Goal: Task Accomplishment & Management: Manage account settings

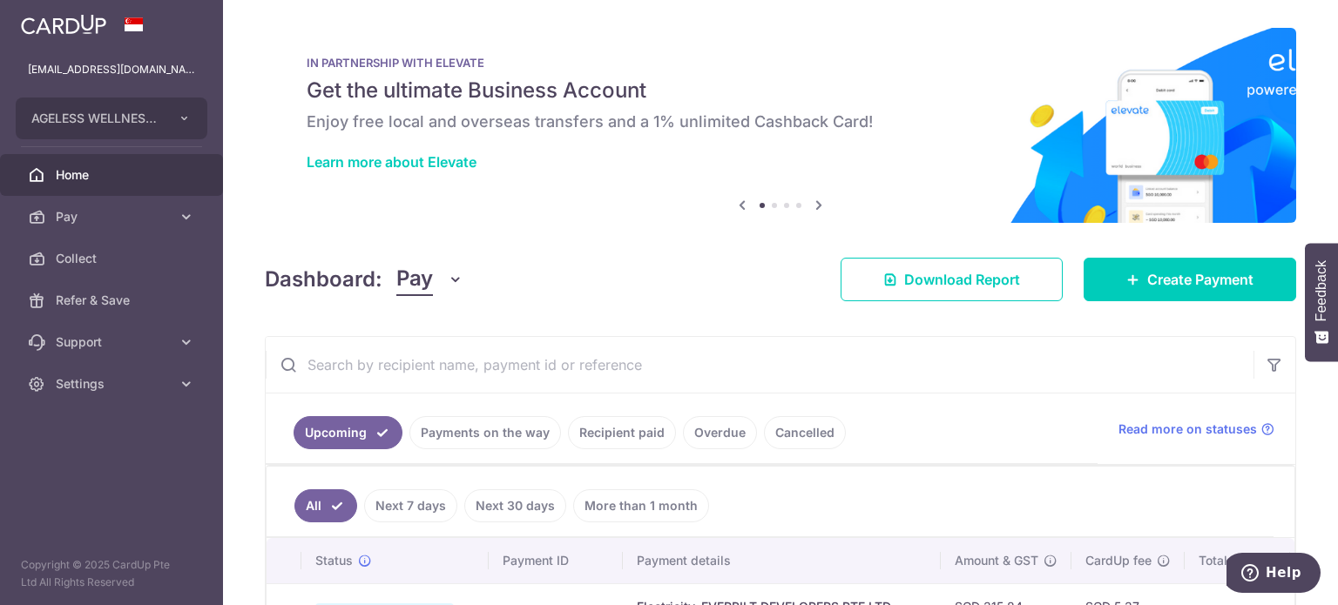
scroll to position [513, 0]
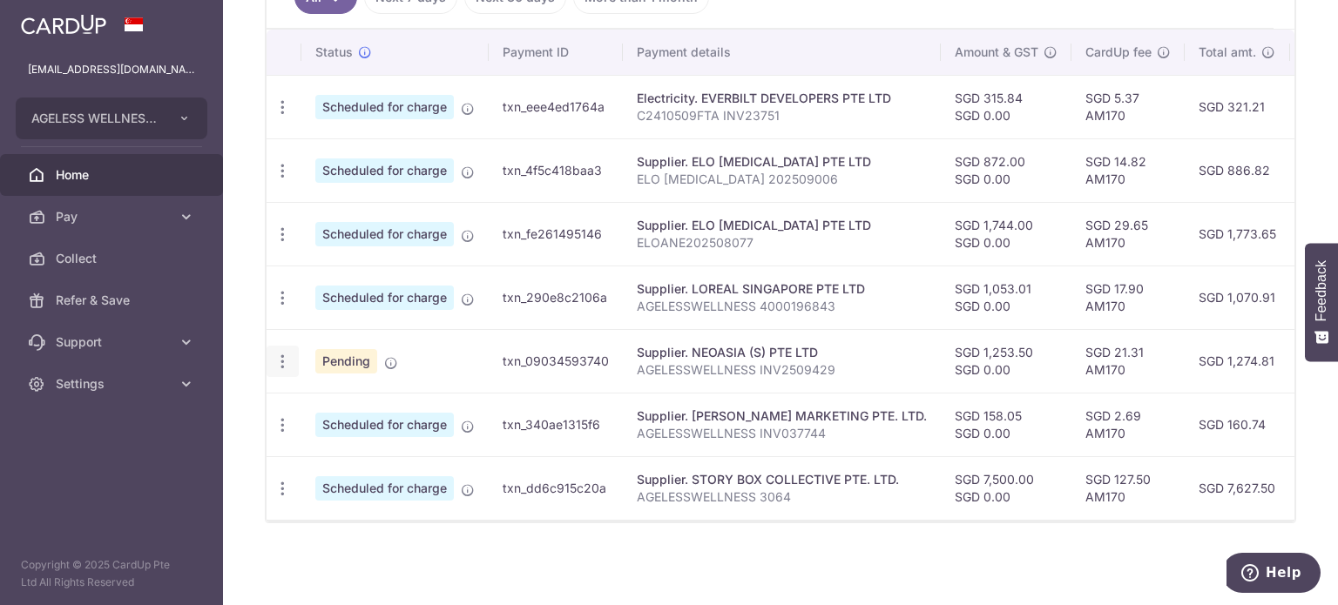
click at [276, 358] on icon "button" at bounding box center [283, 362] width 18 height 18
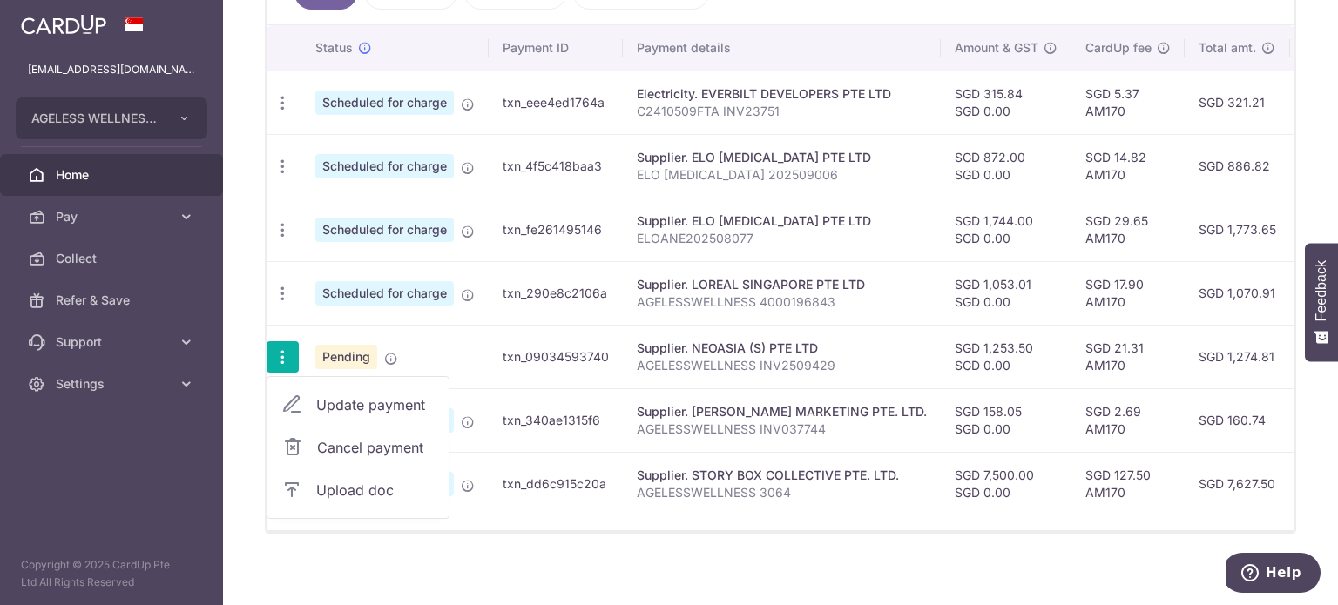
click at [341, 484] on span "Upload doc" at bounding box center [375, 490] width 118 height 21
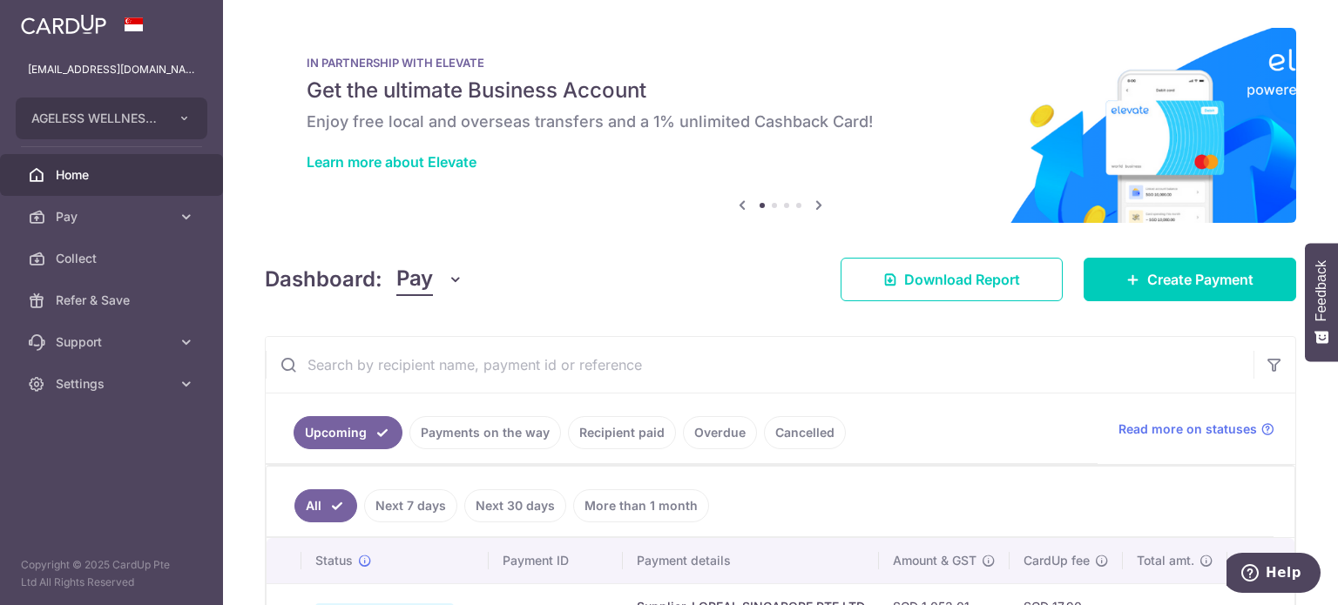
scroll to position [196, 0]
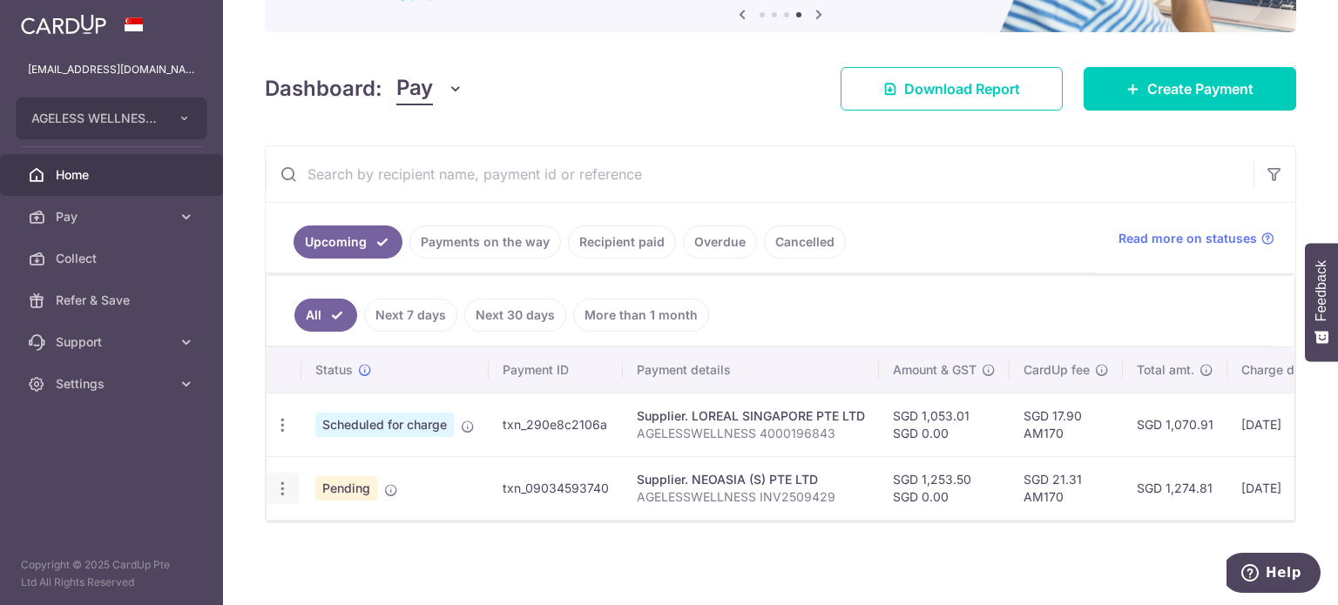
click at [279, 481] on icon "button" at bounding box center [283, 489] width 18 height 18
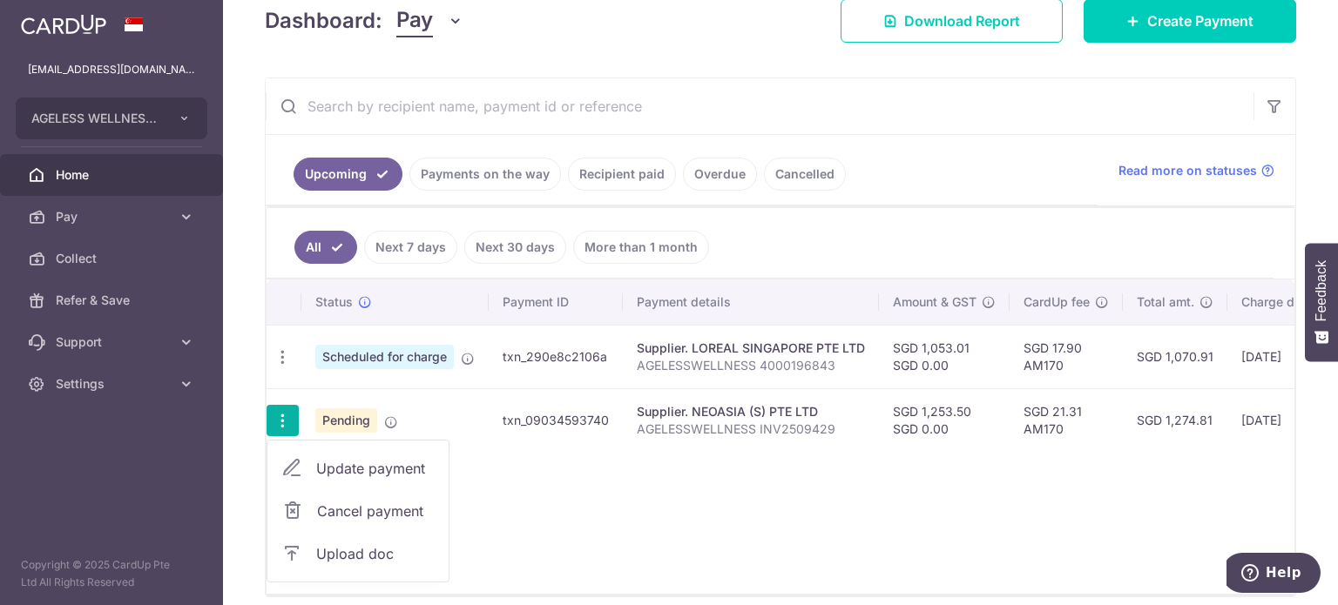
scroll to position [259, 0]
click at [362, 556] on span "Upload doc" at bounding box center [375, 554] width 118 height 21
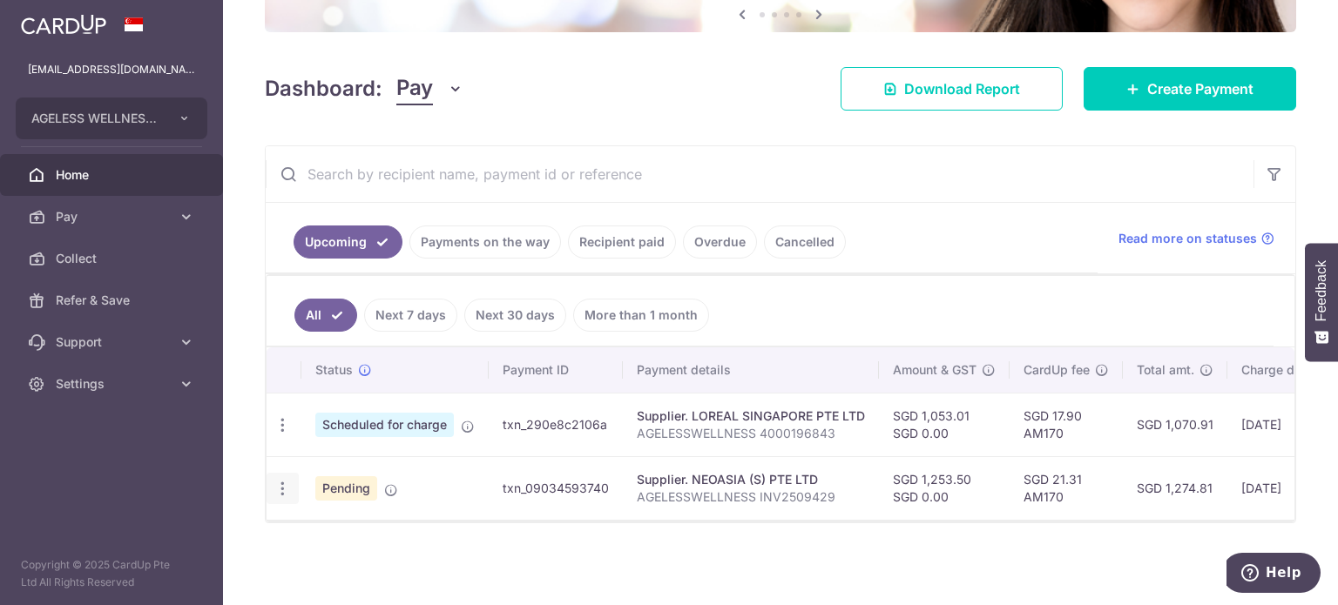
scroll to position [196, 0]
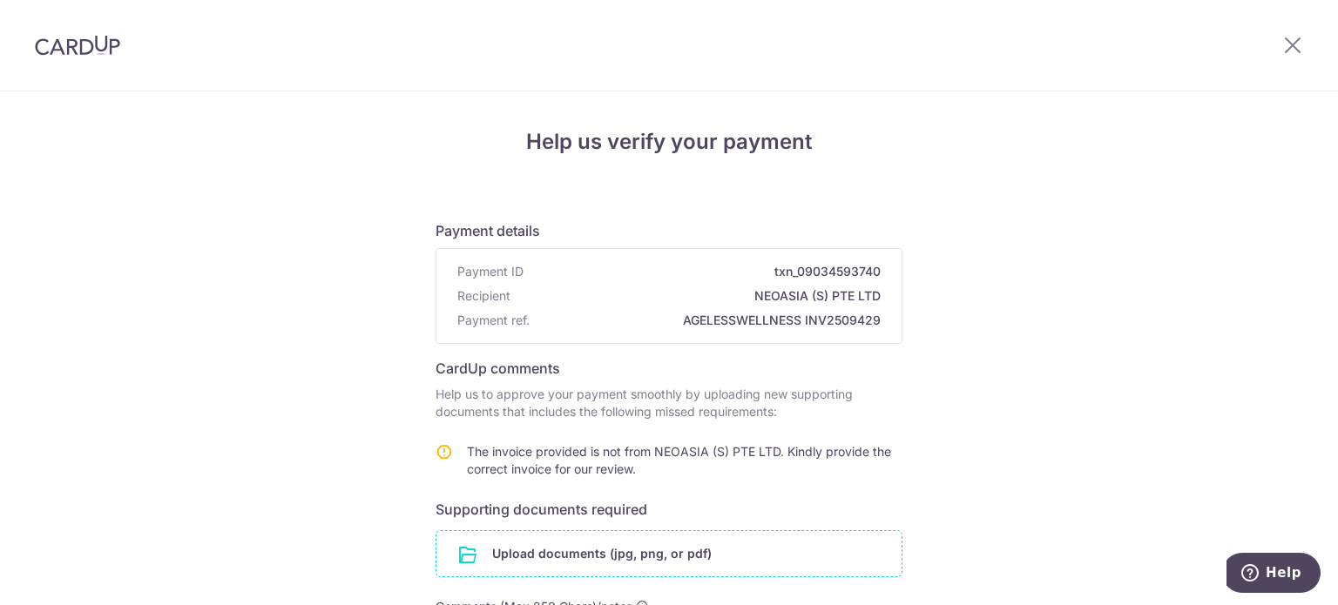
click at [585, 554] on input "file" at bounding box center [668, 553] width 465 height 45
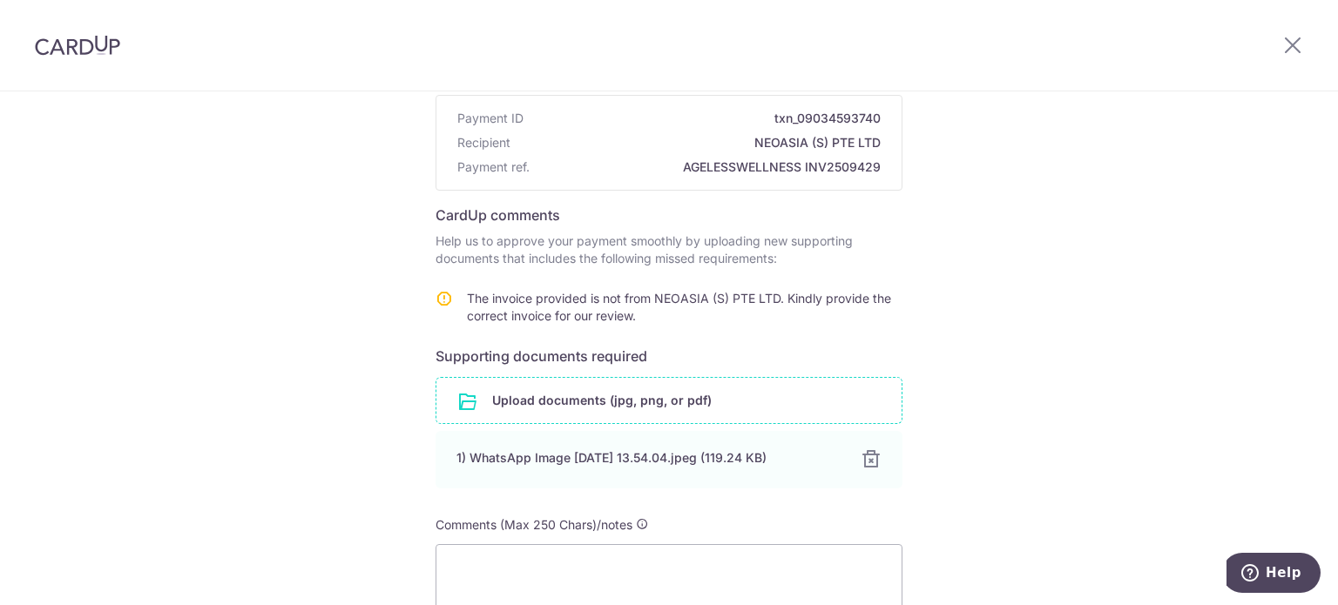
scroll to position [321, 0]
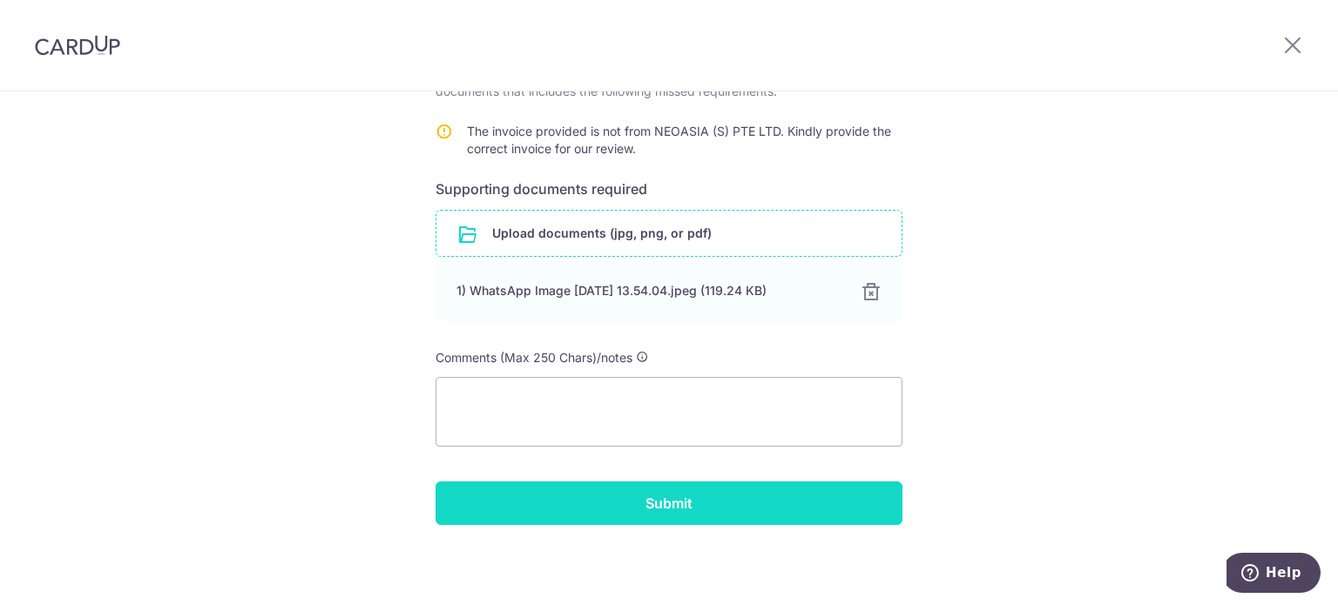
click at [649, 501] on input "Submit" at bounding box center [669, 504] width 467 height 44
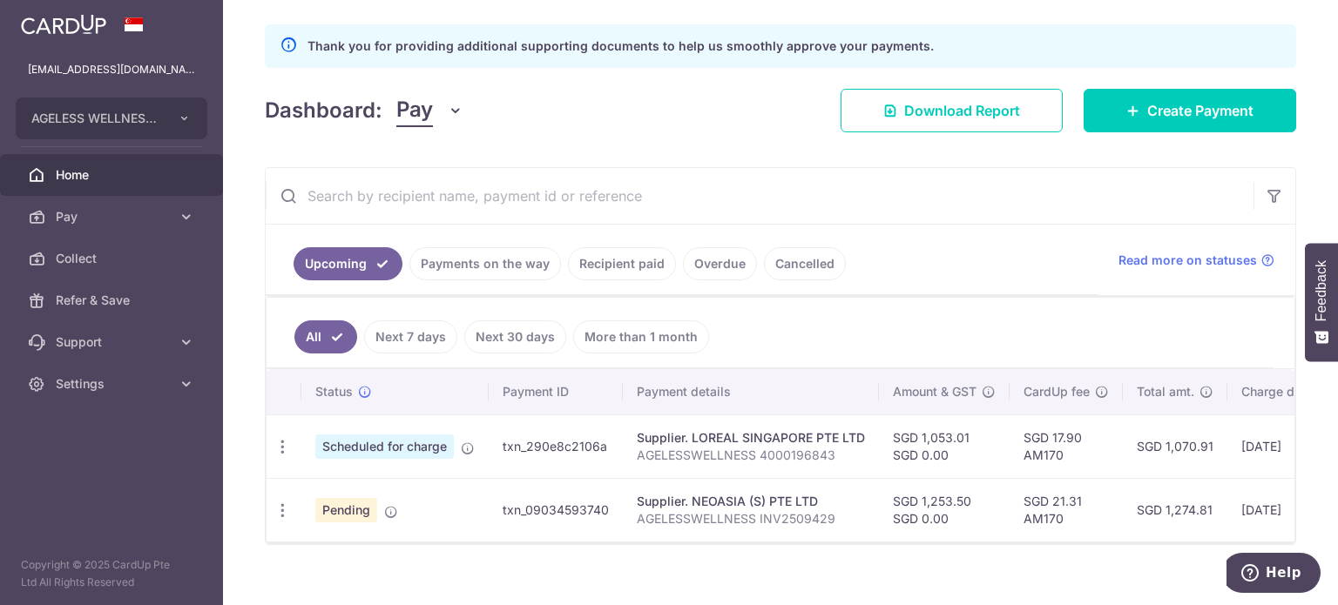
scroll to position [254, 0]
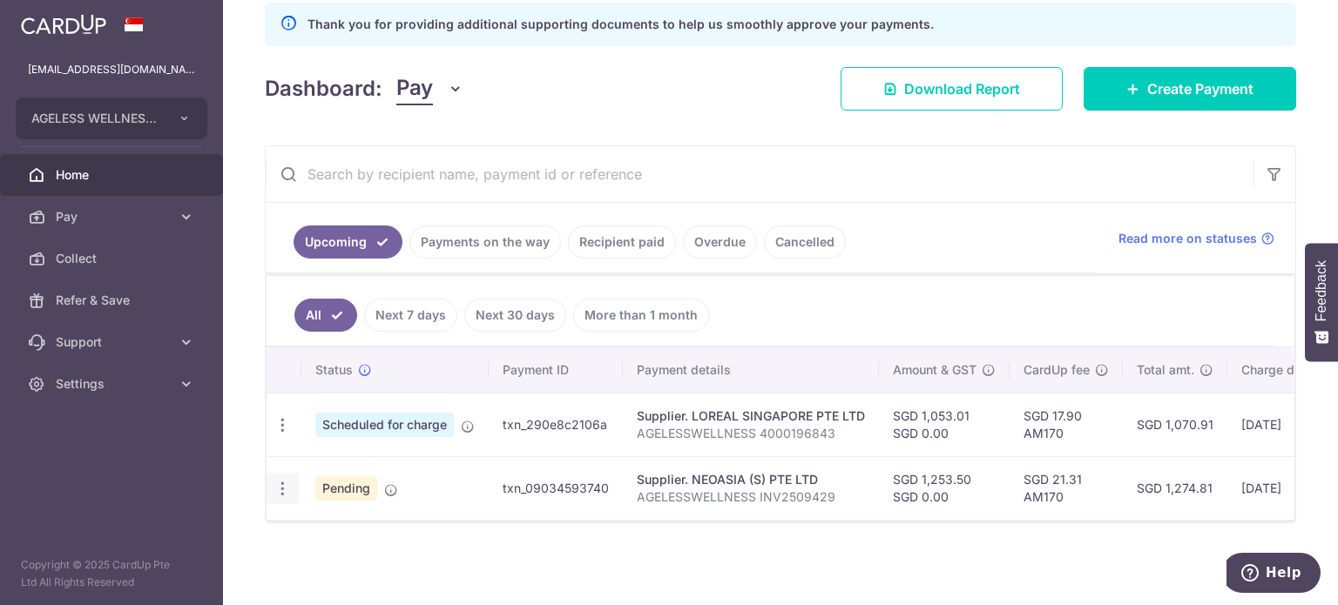
click at [287, 481] on icon "button" at bounding box center [283, 489] width 18 height 18
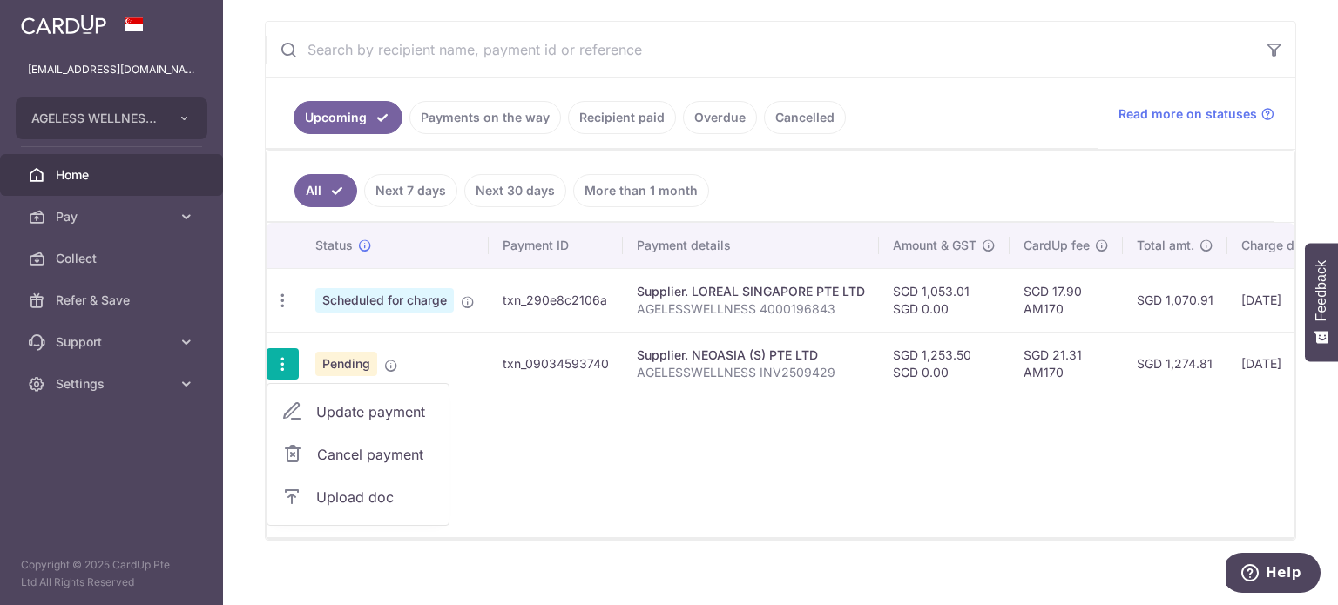
scroll to position [375, 0]
click at [344, 488] on span "Upload doc" at bounding box center [375, 495] width 118 height 21
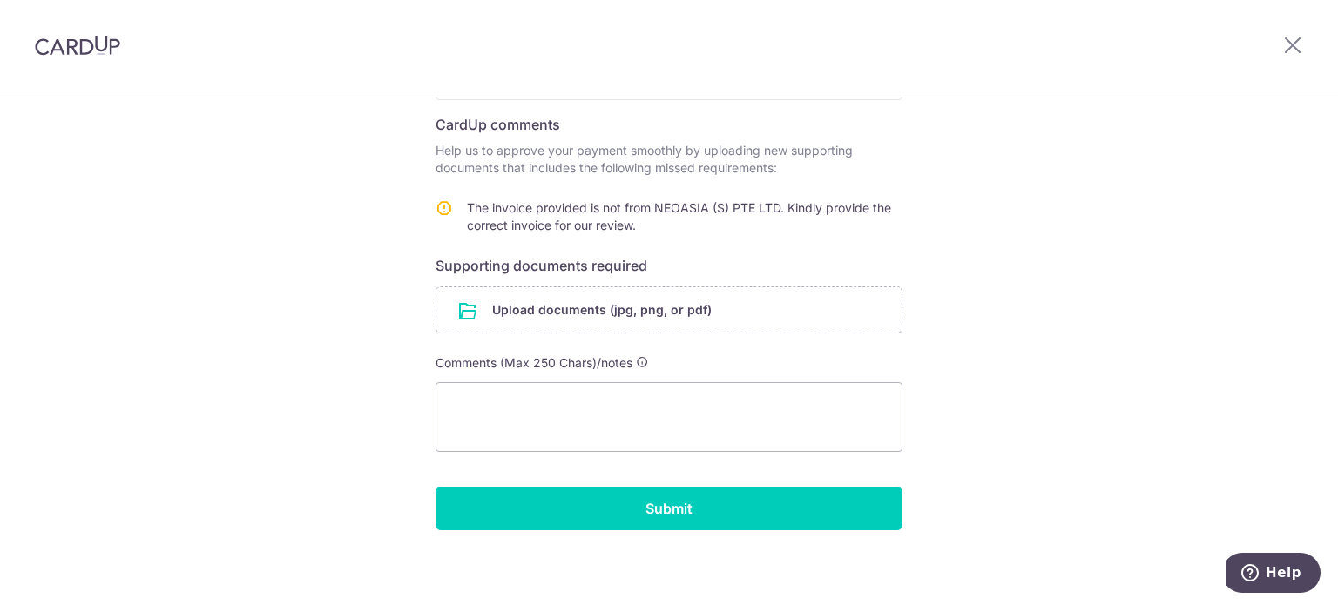
scroll to position [249, 0]
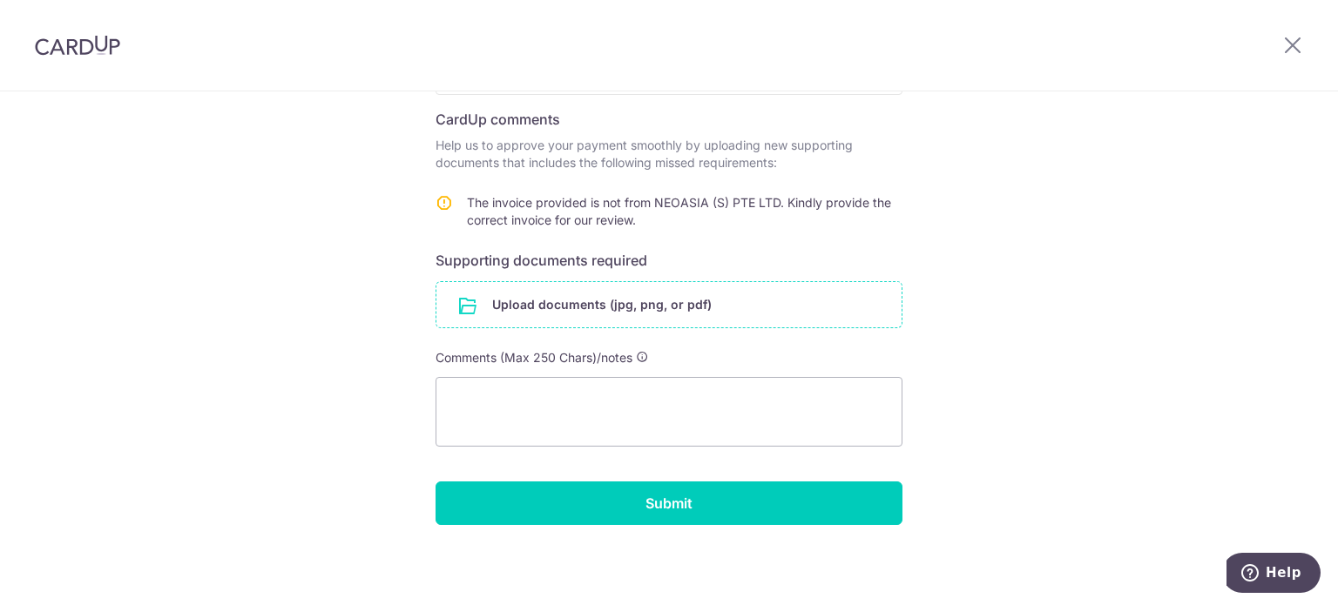
click at [575, 301] on input "file" at bounding box center [668, 304] width 465 height 45
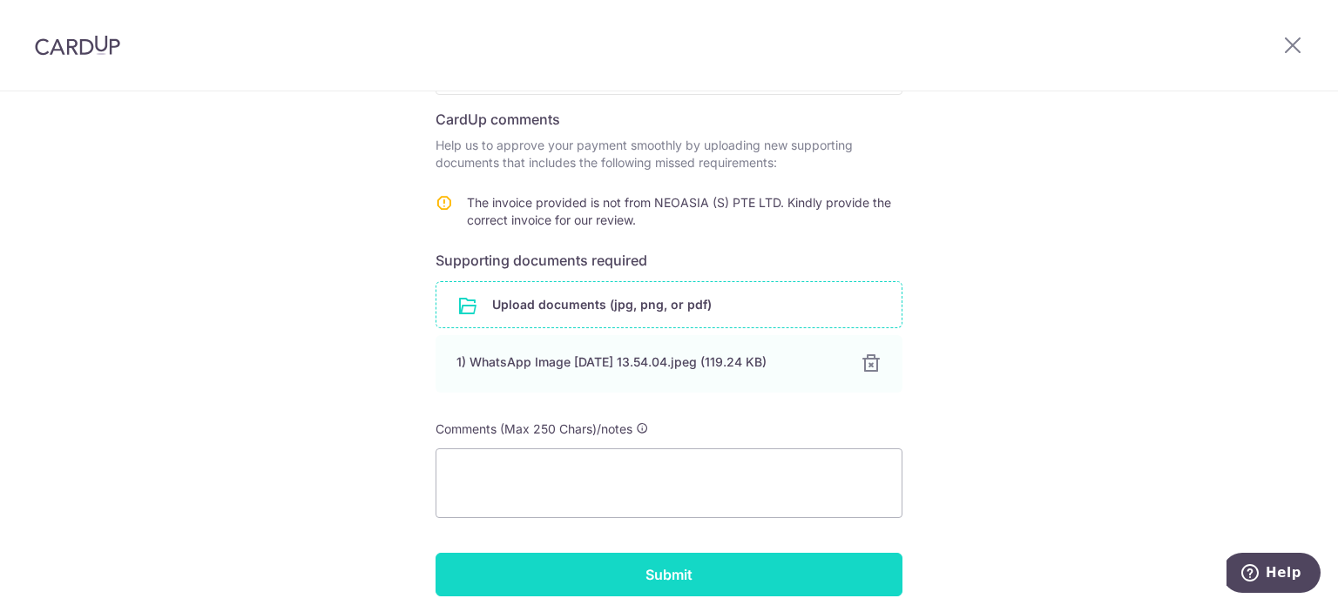
click at [612, 585] on input "Submit" at bounding box center [669, 575] width 467 height 44
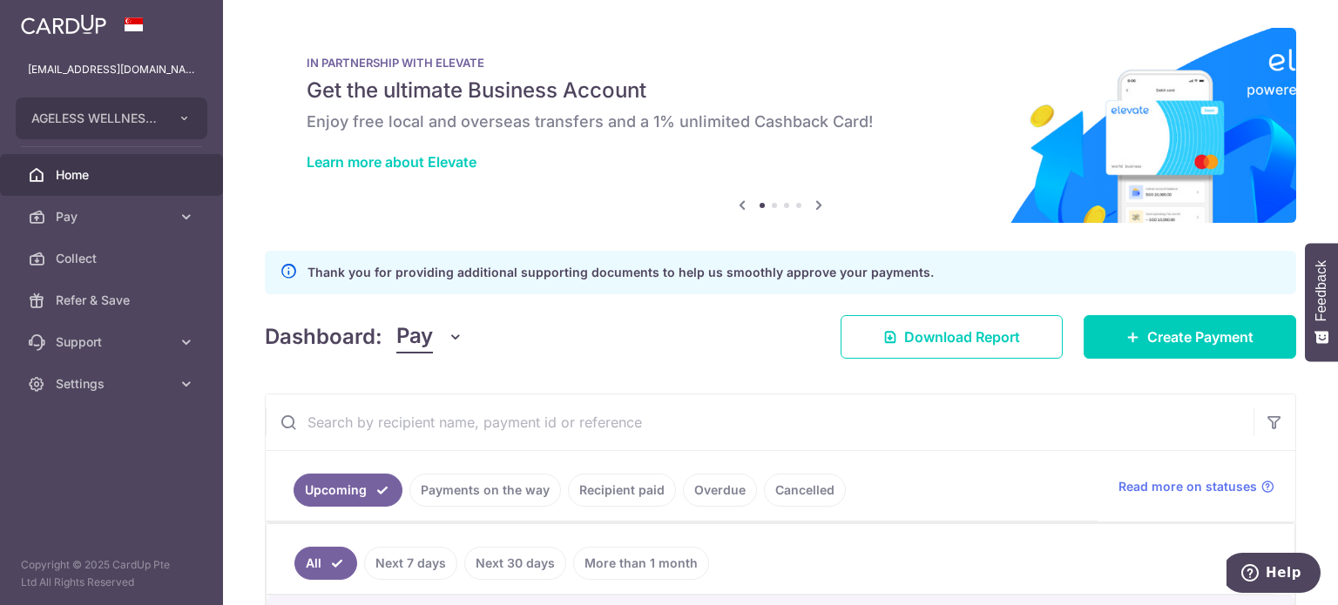
scroll to position [254, 0]
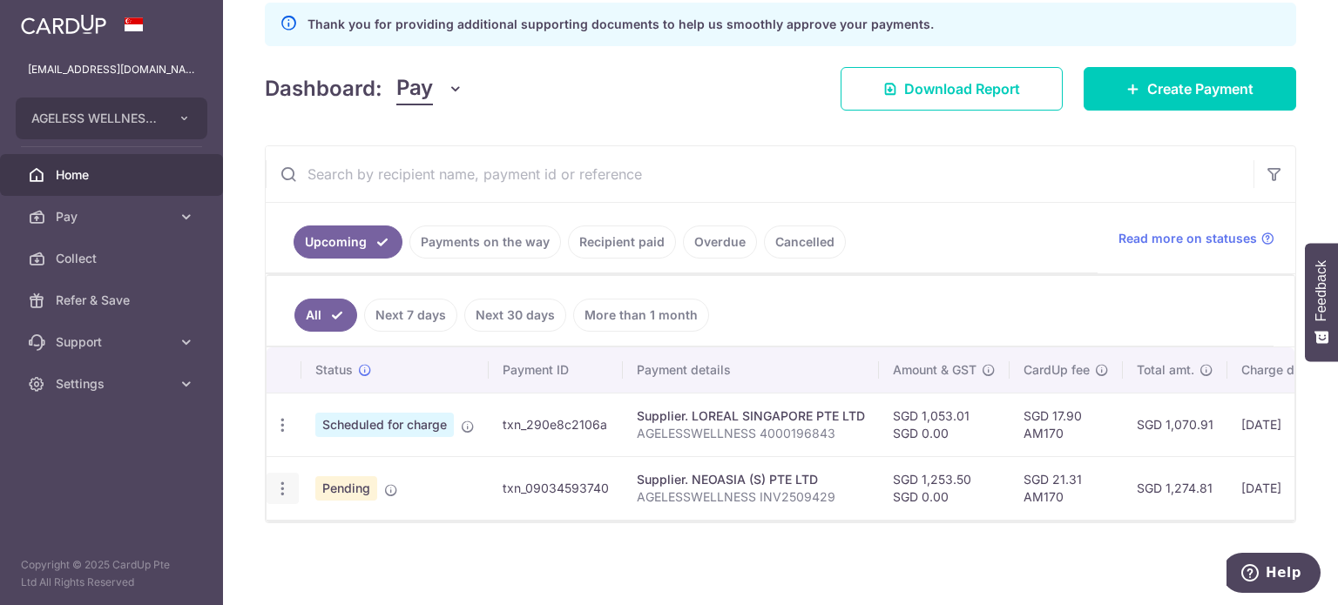
click at [281, 481] on icon "button" at bounding box center [283, 489] width 18 height 18
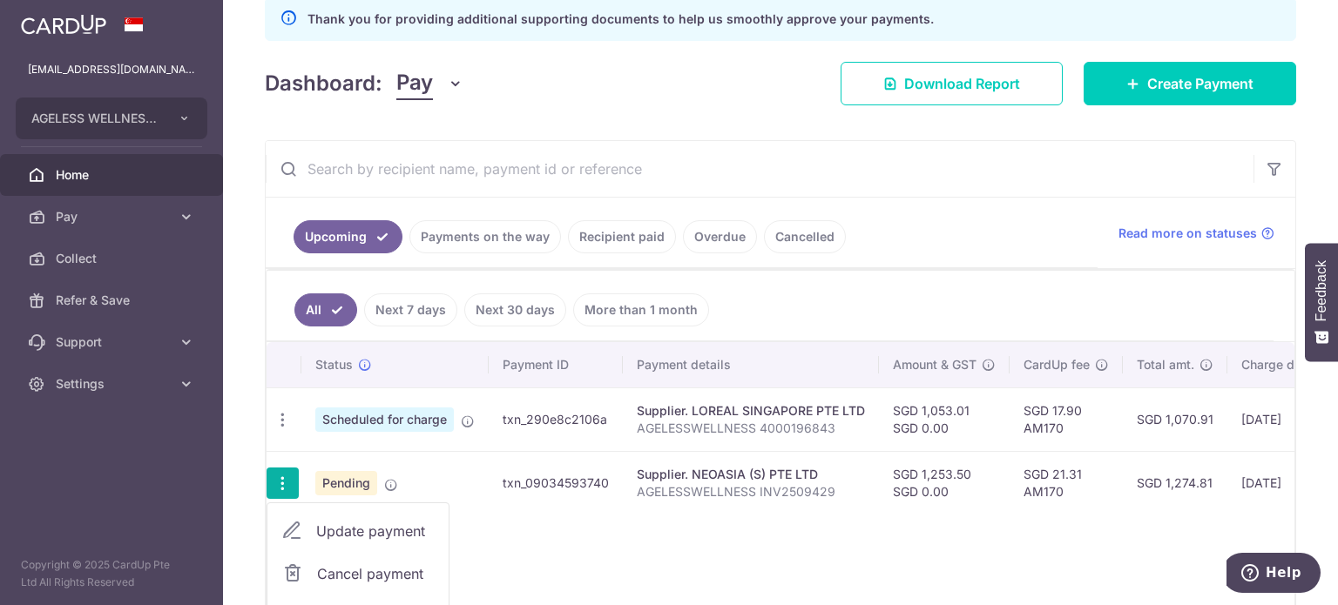
scroll to position [395, 0]
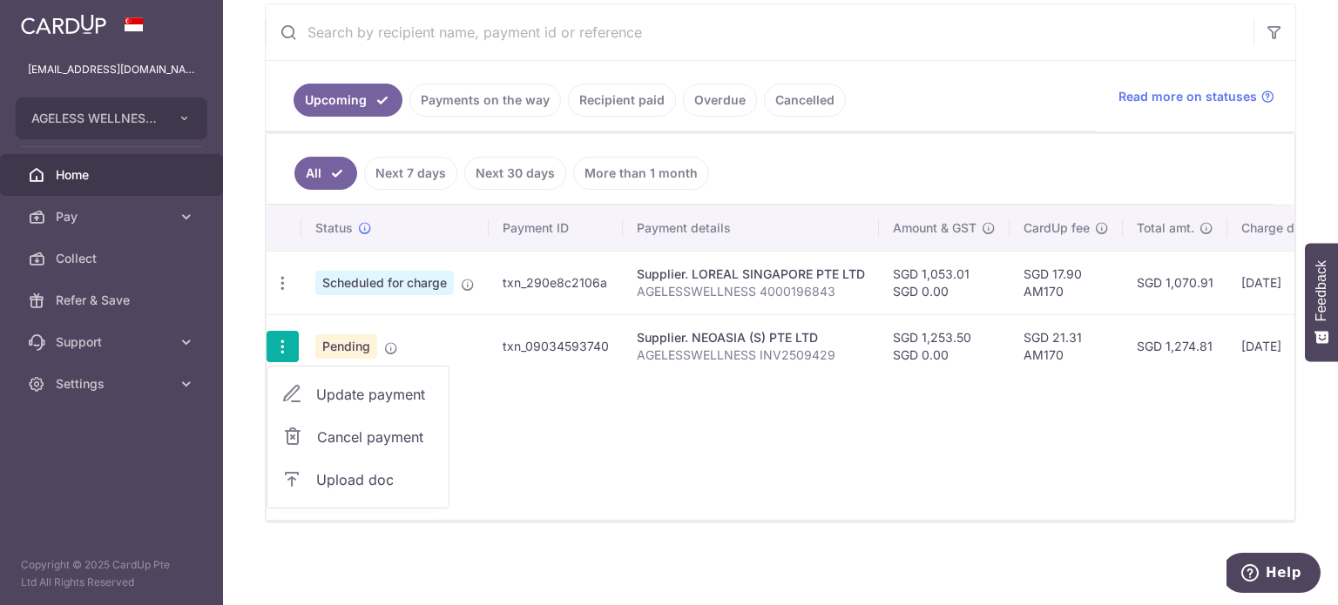
click at [311, 471] on link "Upload doc" at bounding box center [357, 480] width 181 height 42
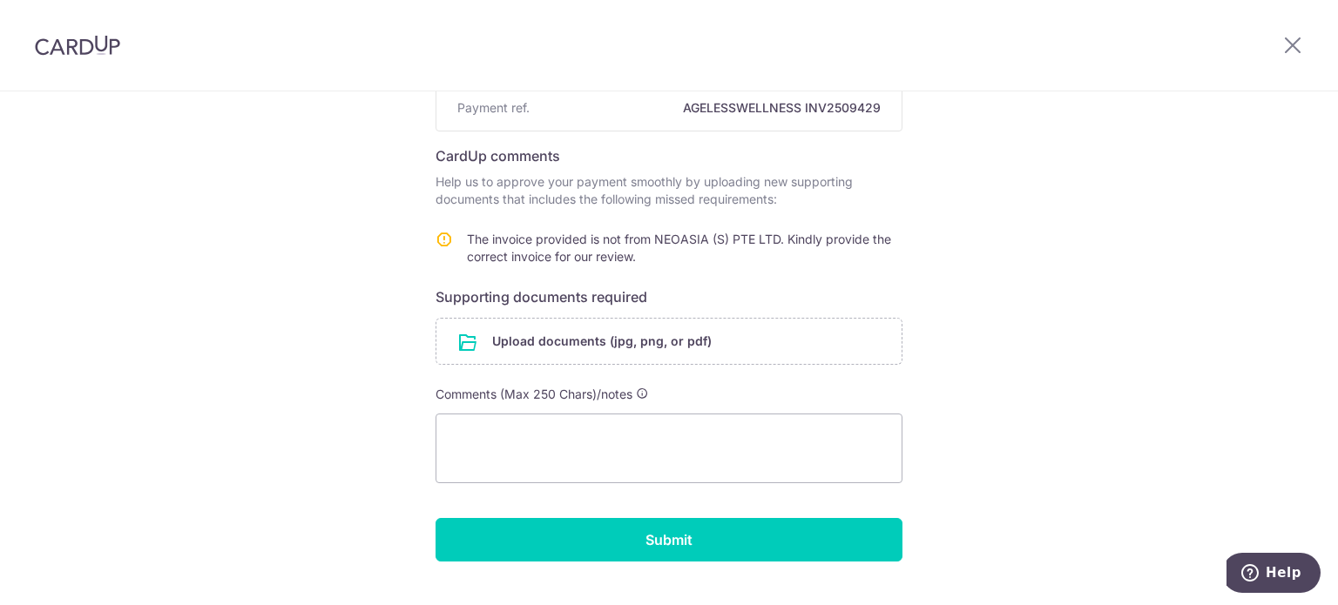
scroll to position [214, 0]
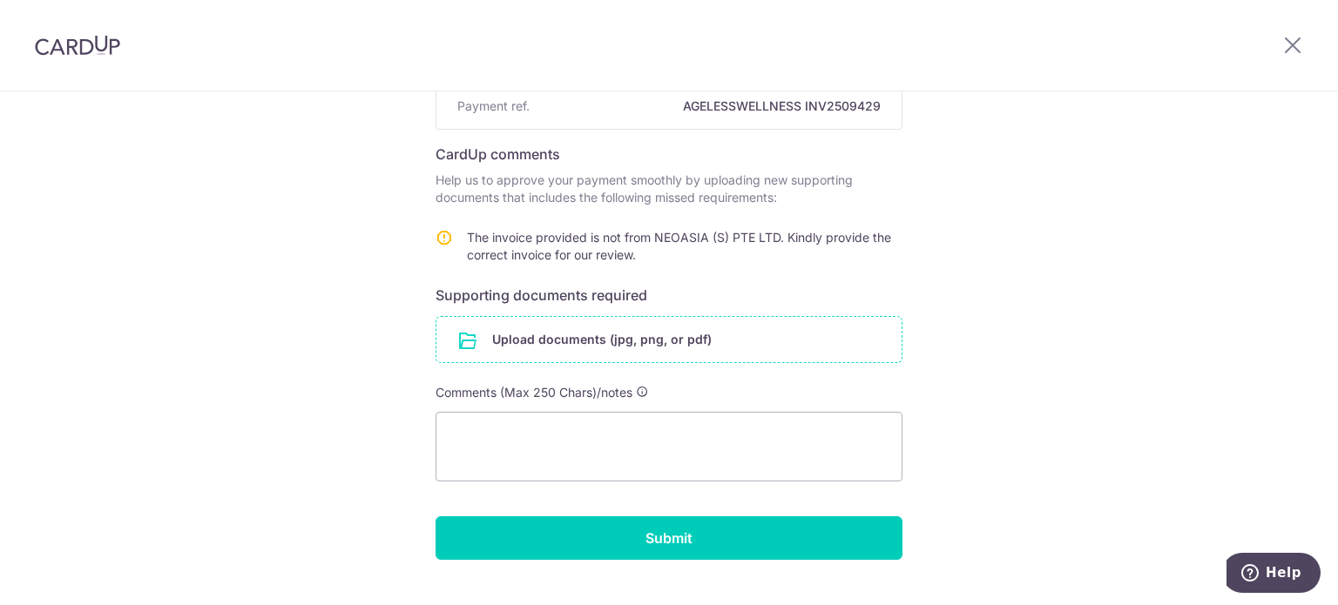
click at [738, 348] on input "file" at bounding box center [668, 339] width 465 height 45
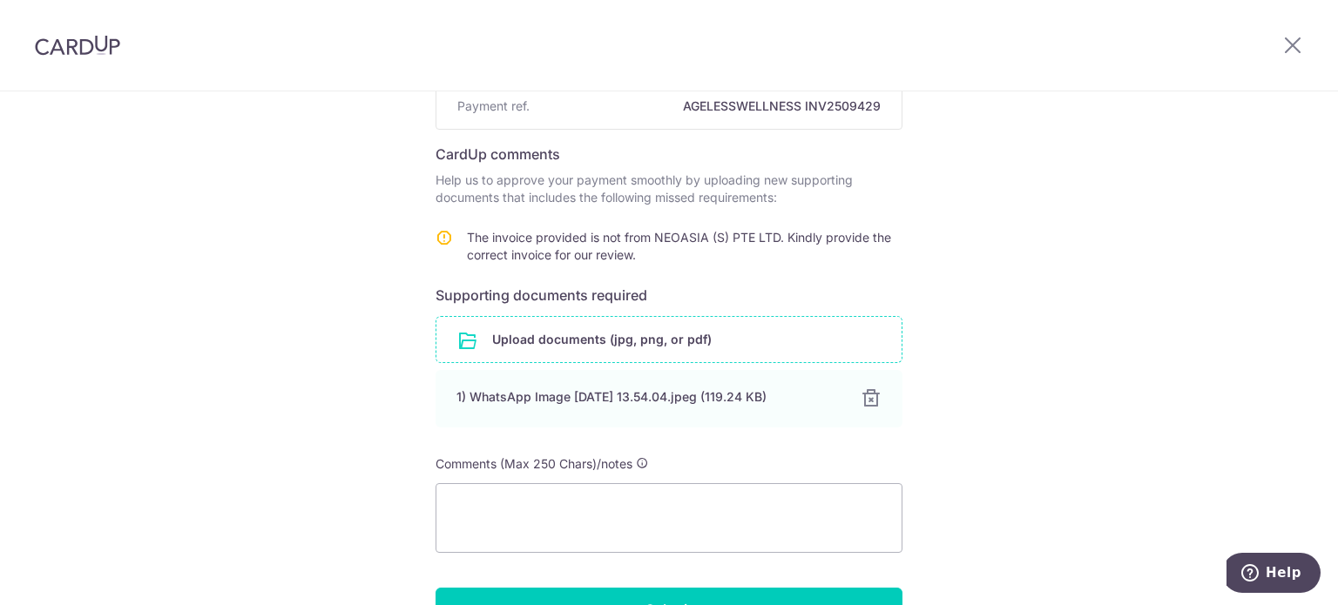
scroll to position [321, 0]
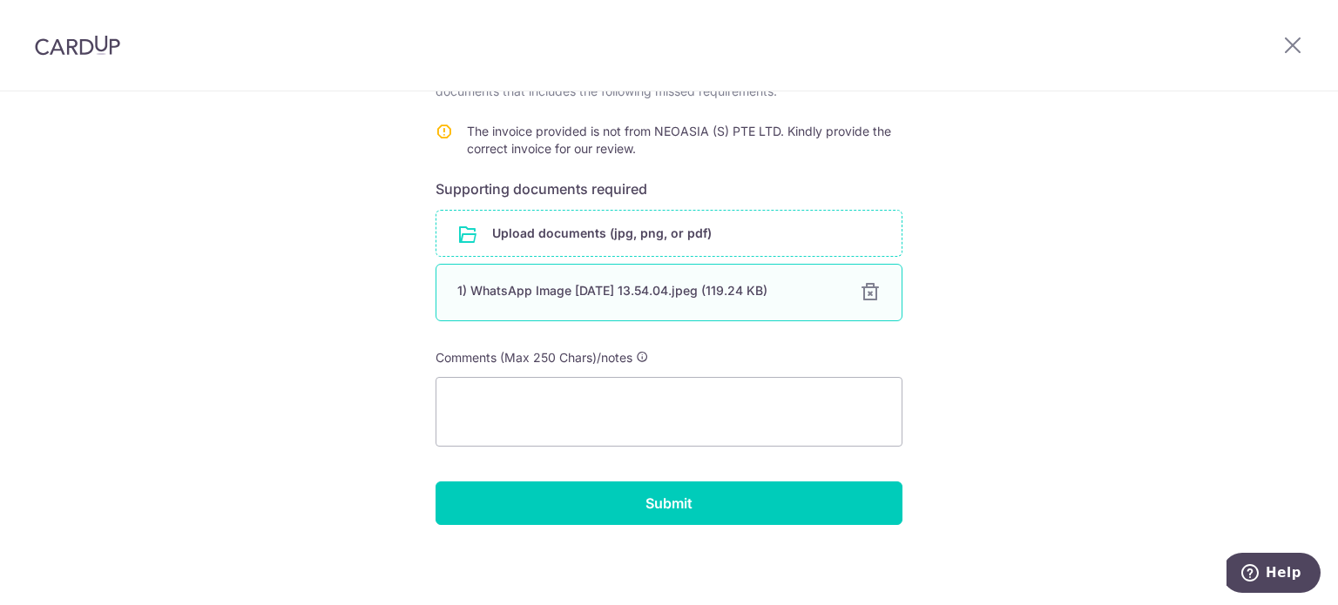
click at [610, 292] on div "1) WhatsApp Image [DATE] 13.54.04.jpeg (119.24 KB)" at bounding box center [648, 290] width 382 height 17
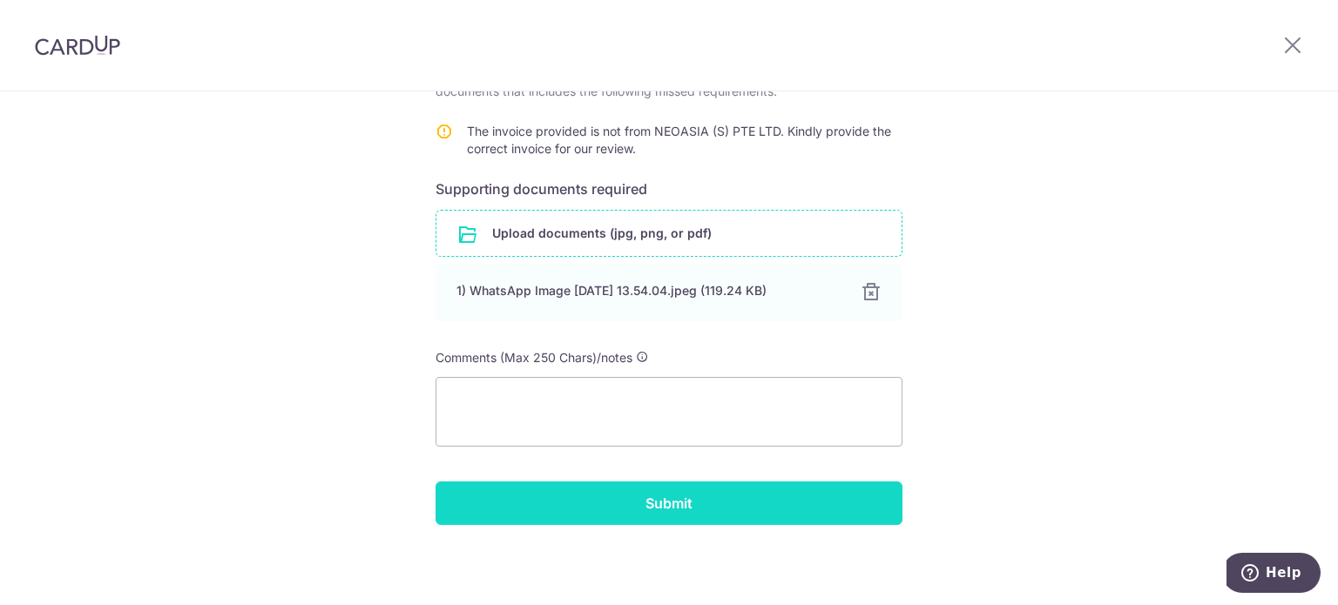
click at [580, 506] on input "Submit" at bounding box center [669, 504] width 467 height 44
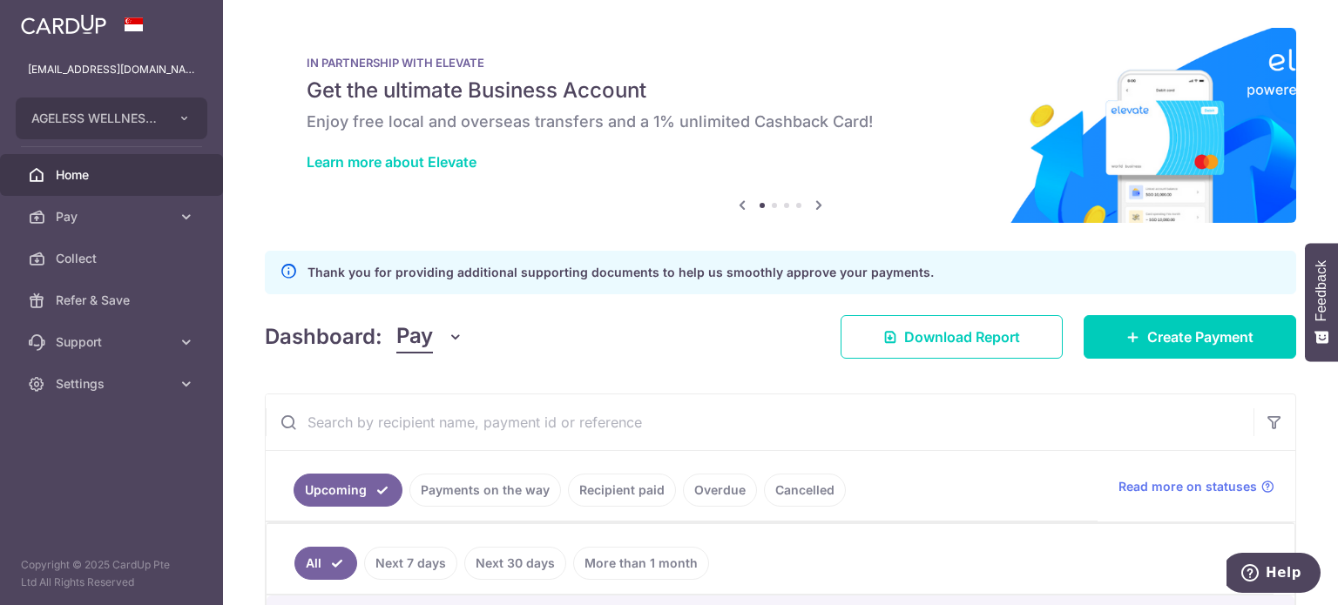
scroll to position [254, 0]
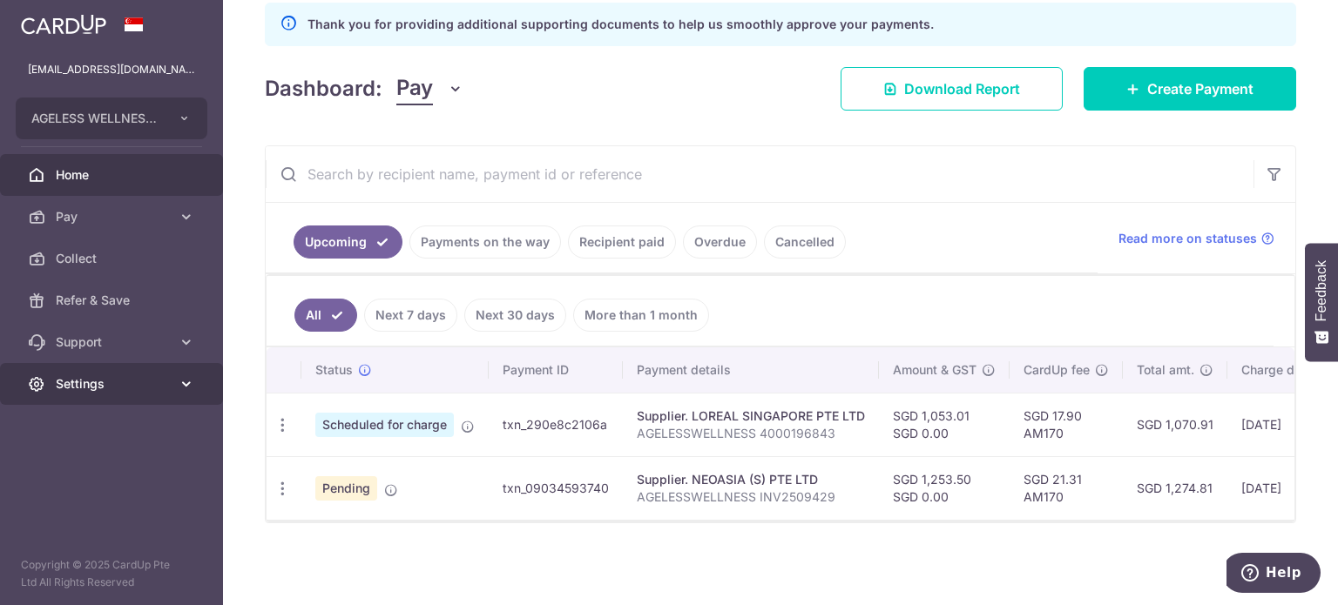
click at [71, 382] on span "Settings" at bounding box center [113, 383] width 115 height 17
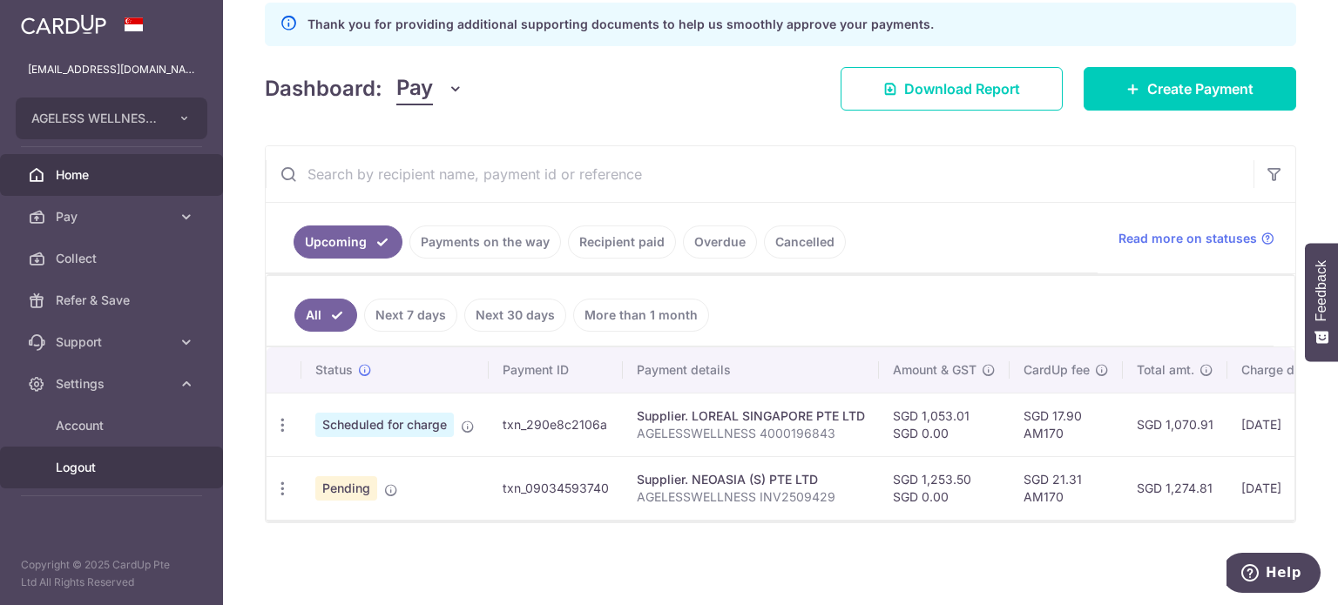
click at [74, 477] on link "Logout" at bounding box center [111, 468] width 223 height 42
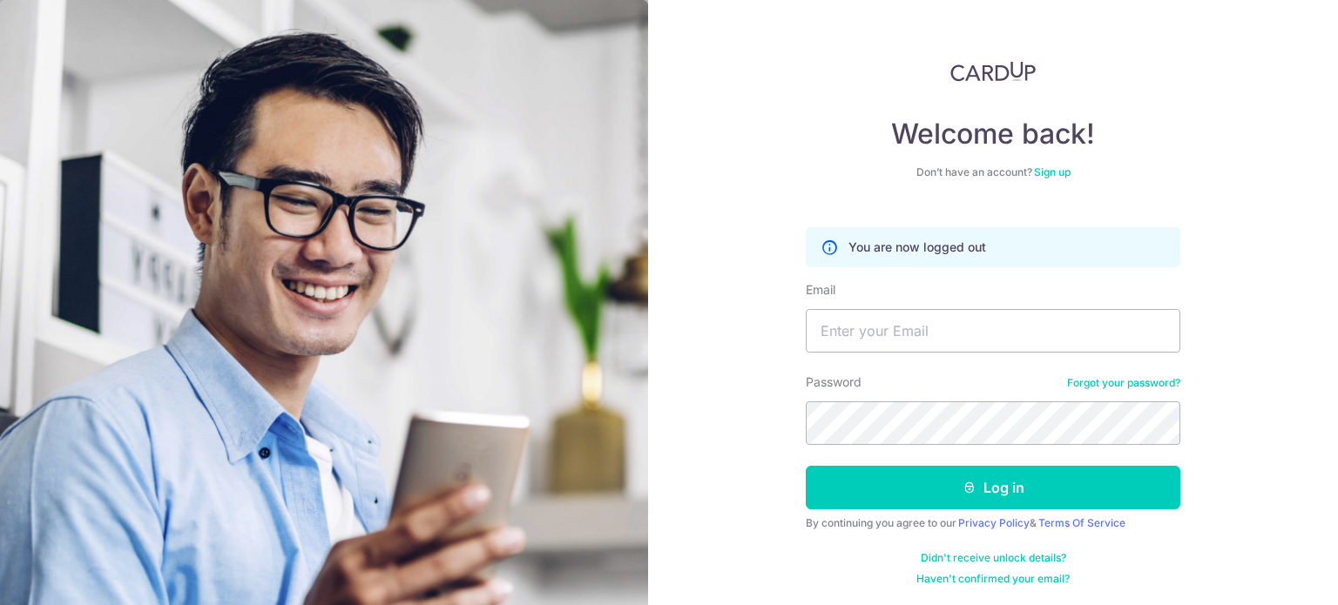
drag, startPoint x: 0, startPoint y: 0, endPoint x: 74, endPoint y: 477, distance: 482.2
click at [74, 477] on img at bounding box center [324, 461] width 648 height 922
